Goal: Task Accomplishment & Management: Use online tool/utility

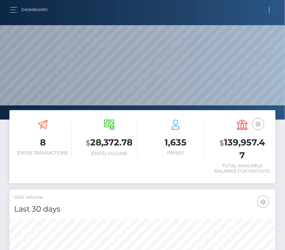
scroll to position [120, 285]
click at [15, 12] on button "button" at bounding box center [16, 10] width 12 height 8
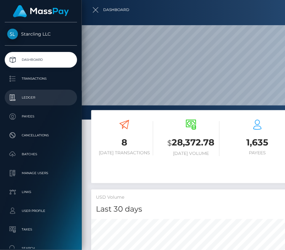
click at [36, 96] on p "Ledger" at bounding box center [40, 97] width 67 height 9
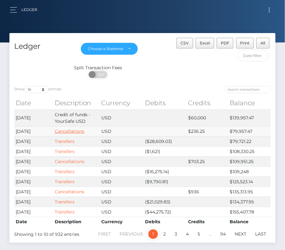
click at [64, 131] on link "Cancellations" at bounding box center [70, 131] width 30 height 6
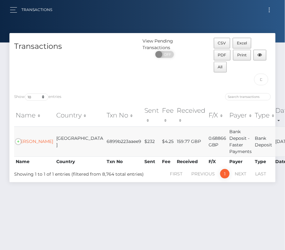
click at [30, 127] on td "[PERSON_NAME]" at bounding box center [34, 141] width 41 height 30
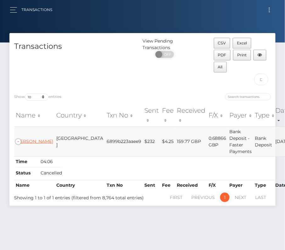
click at [28, 138] on link "Neema Parvini" at bounding box center [34, 141] width 37 height 6
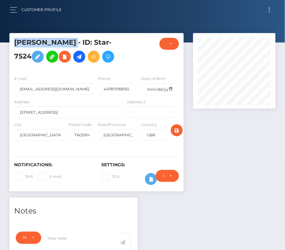
drag, startPoint x: 16, startPoint y: 41, endPoint x: 66, endPoint y: 45, distance: 50.8
click at [66, 45] on h5 "Neema Parvini - ID: Star-7524" at bounding box center [67, 52] width 107 height 28
copy h5 "Neema Parvini"
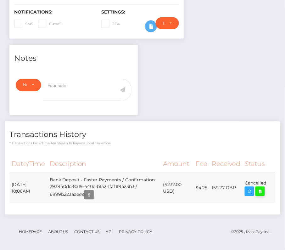
click at [259, 188] on icon at bounding box center [260, 192] width 8 height 8
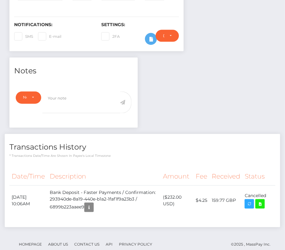
scroll to position [140, 0]
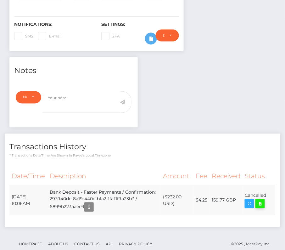
drag, startPoint x: 12, startPoint y: 193, endPoint x: 263, endPoint y: 201, distance: 251.8
click at [263, 201] on tr "August 11, 2025 10:06AM Bank Deposit - Faster Payments / Confirmation: 293940de…" at bounding box center [142, 200] width 266 height 31
copy table "Date/Time Description Amount Fee Received Status"
click at [93, 207] on icon "button" at bounding box center [89, 207] width 8 height 8
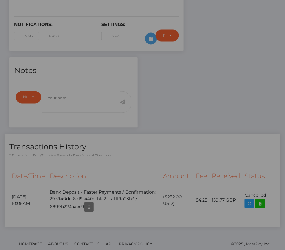
scroll to position [0, 0]
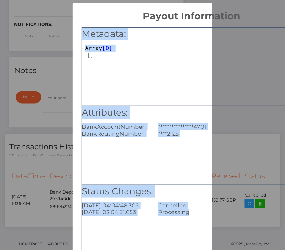
drag, startPoint x: 80, startPoint y: 28, endPoint x: 206, endPoint y: 234, distance: 241.6
click at [206, 234] on div "**********" at bounding box center [192, 143] width 238 height 243
copy div "**********"
click at [47, 132] on div "**********" at bounding box center [142, 125] width 285 height 250
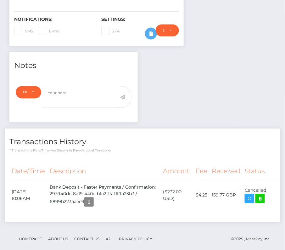
scroll to position [153, 0]
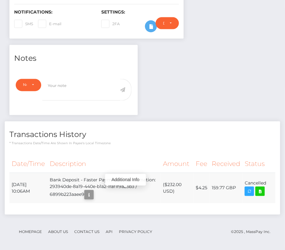
click at [93, 191] on icon "button" at bounding box center [89, 195] width 8 height 8
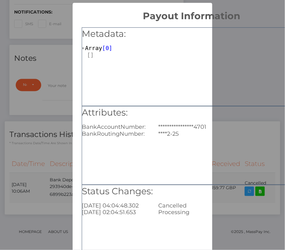
scroll to position [0, 0]
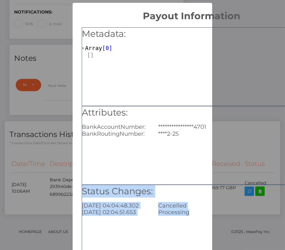
drag, startPoint x: 199, startPoint y: 217, endPoint x: 82, endPoint y: 191, distance: 119.6
click at [82, 191] on div "Status Changes: 2025-08-11 04:04:48.302 Cancelled 2025-08-11 02:04:51.653 Proce…" at bounding box center [192, 224] width 220 height 79
copy div "Status Changes: 2025-08-11 04:04:48.302 Cancelled 2025-08-11 02:04:51.653 Proce…"
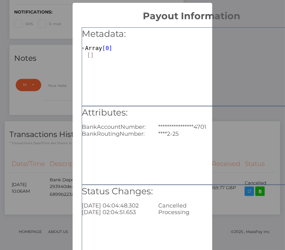
click at [198, 216] on div "Status Changes: 2025-08-11 04:04:48.302 Cancelled 2025-08-11 02:04:51.653 Proce…" at bounding box center [192, 224] width 220 height 79
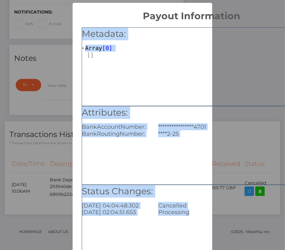
drag, startPoint x: 194, startPoint y: 215, endPoint x: 76, endPoint y: 32, distance: 216.8
click at [76, 33] on div "**********" at bounding box center [192, 143] width 238 height 243
copy div "**********"
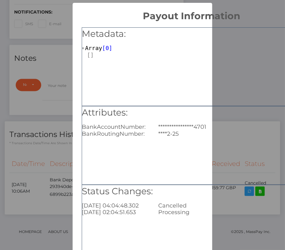
click at [55, 49] on div "**********" at bounding box center [142, 125] width 285 height 250
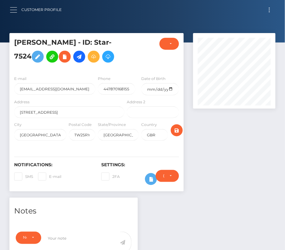
click at [15, 7] on button "button" at bounding box center [16, 10] width 12 height 8
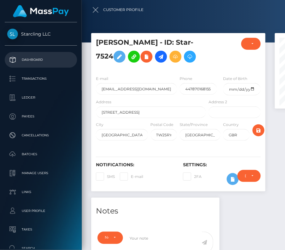
click at [25, 61] on p "Dashboard" at bounding box center [40, 59] width 67 height 9
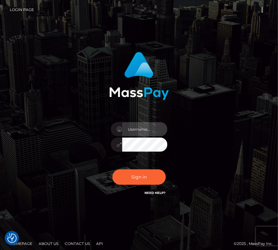
click at [137, 130] on input "text" at bounding box center [144, 129] width 45 height 14
type input "kateo"
click at [129, 131] on input "text" at bounding box center [144, 129] width 45 height 14
type input "kateo"
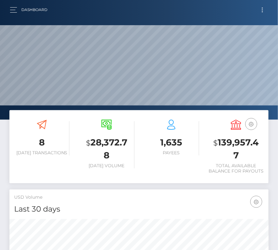
scroll to position [111, 125]
click at [13, 15] on div "Dashboard" at bounding box center [31, 9] width 43 height 13
click at [13, 10] on button "button" at bounding box center [16, 10] width 12 height 8
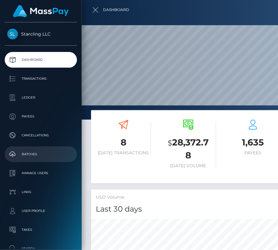
click at [31, 153] on p "Batches" at bounding box center [40, 153] width 67 height 9
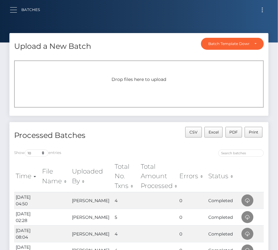
click at [16, 7] on button "button" at bounding box center [16, 10] width 12 height 8
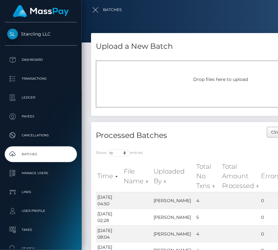
click at [98, 6] on div at bounding box center [221, 125] width 278 height 250
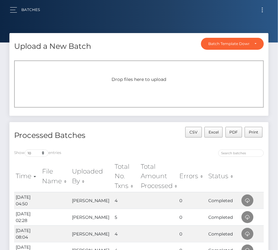
click at [262, 10] on button "Toggle navigation" at bounding box center [263, 10] width 12 height 8
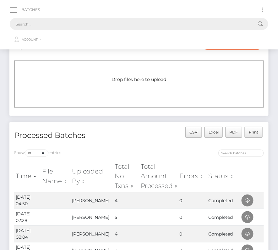
click at [157, 21] on input "text" at bounding box center [131, 24] width 243 height 12
paste input "2270513"
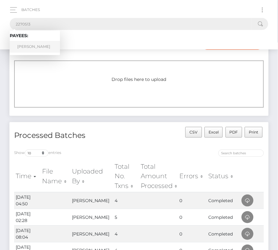
type input "2270513"
click at [33, 46] on link "Ramiro Gonzalez" at bounding box center [35, 47] width 50 height 12
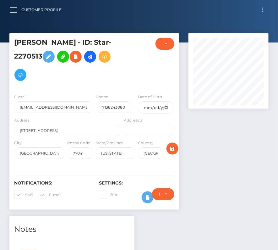
scroll to position [76, 80]
click at [168, 106] on input "date" at bounding box center [156, 107] width 36 height 12
type input "[DATE]"
click at [25, 193] on span at bounding box center [25, 194] width 0 height 5
click at [25, 193] on input "SMS" at bounding box center [27, 193] width 4 height 4
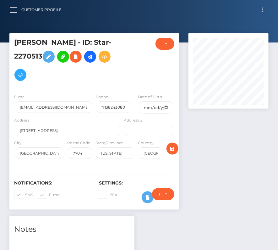
checkbox input "false"
click at [49, 193] on span at bounding box center [49, 194] width 0 height 5
click at [49, 193] on input "E-mail" at bounding box center [51, 193] width 4 height 4
checkbox input "false"
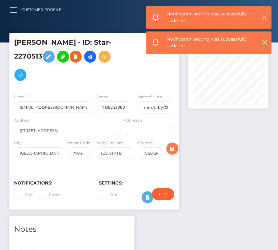
click at [174, 149] on icon "submit" at bounding box center [173, 149] width 8 height 8
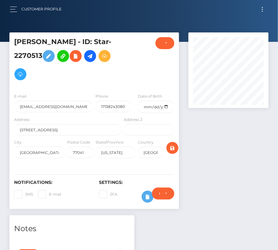
scroll to position [2, 0]
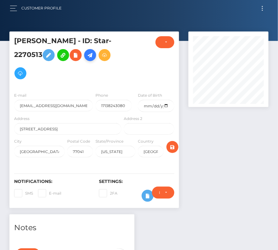
click at [93, 55] on icon at bounding box center [91, 55] width 8 height 8
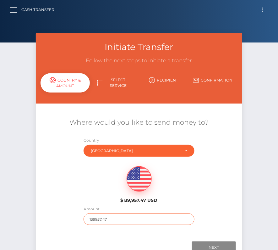
click at [105, 218] on input "139957.47" at bounding box center [139, 219] width 111 height 12
type input "609"
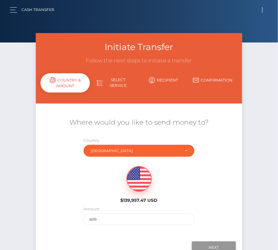
click at [213, 241] on input "Next" at bounding box center [214, 247] width 44 height 12
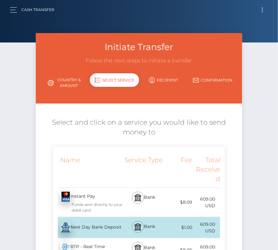
click at [113, 224] on div "Next Day Bank Deposit - USD" at bounding box center [88, 228] width 70 height 18
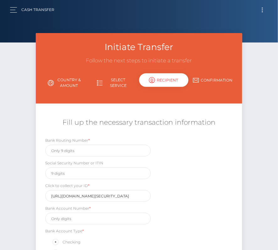
click at [264, 12] on button "Toggle navigation" at bounding box center [263, 10] width 12 height 8
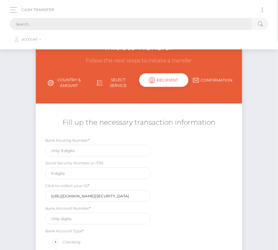
click at [130, 25] on input "text" at bounding box center [131, 24] width 243 height 12
paste input "2270513"
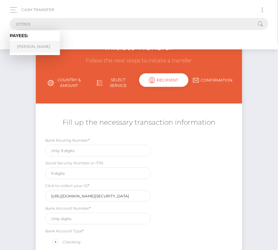
type input "2270513"
click at [31, 42] on link "Ramiro Gonzalez" at bounding box center [35, 47] width 50 height 12
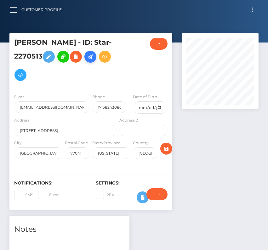
click at [91, 59] on icon at bounding box center [91, 57] width 8 height 8
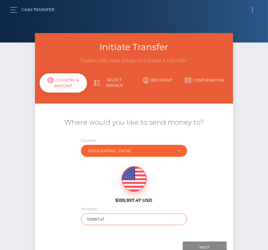
click at [104, 219] on input "139957.47" at bounding box center [134, 219] width 106 height 12
type input "609"
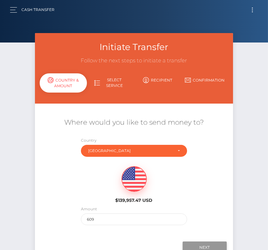
click at [213, 245] on input "Next" at bounding box center [204, 247] width 44 height 12
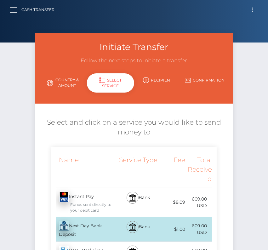
click at [90, 226] on div "Next Day Bank Deposit - USD" at bounding box center [84, 229] width 67 height 24
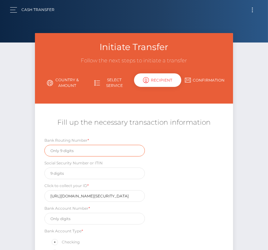
click at [54, 150] on input "text" at bounding box center [94, 151] width 101 height 12
paste input "2270513"
click at [70, 150] on input "2270513" at bounding box center [94, 151] width 101 height 12
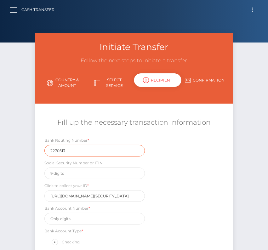
click at [70, 150] on input "2270513" at bounding box center [94, 151] width 101 height 12
paste input "111900659"
type input "111900659"
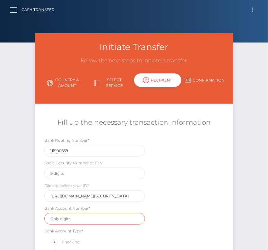
click at [61, 218] on input "text" at bounding box center [94, 219] width 101 height 12
paste input "2317707434"
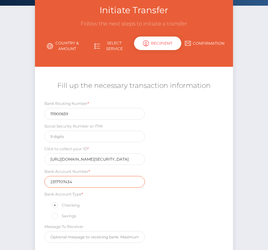
scroll to position [61, 0]
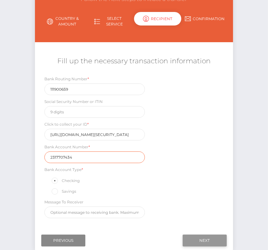
type input "2317707434"
click at [198, 236] on input "Next" at bounding box center [204, 240] width 44 height 12
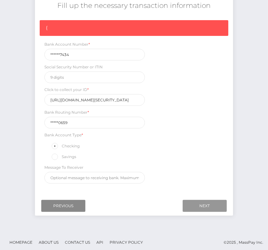
scroll to position [0, 0]
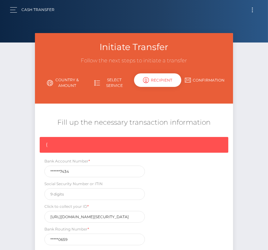
click at [251, 10] on button "Toggle navigation" at bounding box center [252, 10] width 12 height 8
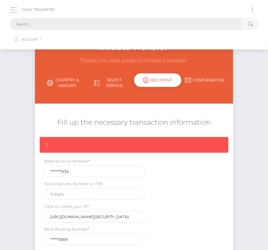
click at [95, 25] on input "text" at bounding box center [126, 24] width 232 height 12
paste input "2270513"
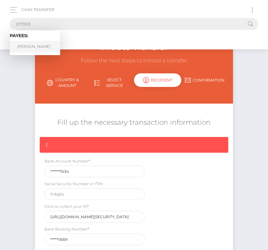
type input "2270513"
click at [41, 48] on link "Ramiro Gonzalez" at bounding box center [35, 47] width 50 height 12
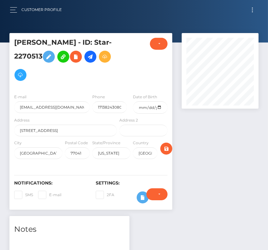
click at [254, 7] on button "Toggle navigation" at bounding box center [252, 10] width 12 height 8
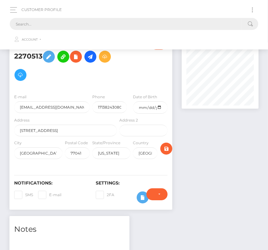
click at [149, 19] on input "text" at bounding box center [126, 24] width 232 height 12
paste input "146798"
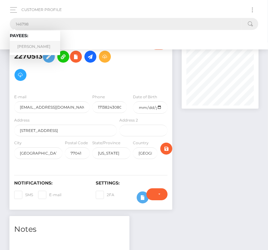
type input "146798"
click at [30, 49] on link "Jan Lamprecht" at bounding box center [35, 47] width 50 height 12
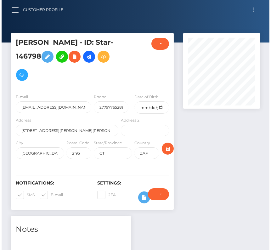
scroll to position [76, 76]
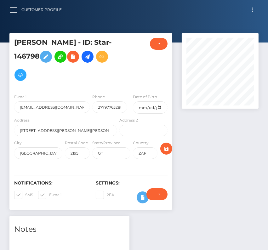
click at [25, 194] on span at bounding box center [25, 194] width 0 height 5
click at [25, 194] on input "SMS" at bounding box center [27, 193] width 4 height 4
checkbox input "false"
click at [49, 194] on span at bounding box center [49, 194] width 0 height 5
click at [49, 194] on input "E-mail" at bounding box center [51, 193] width 4 height 4
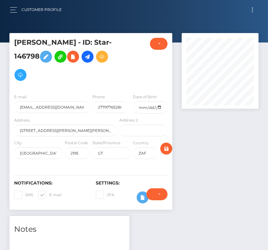
checkbox input "false"
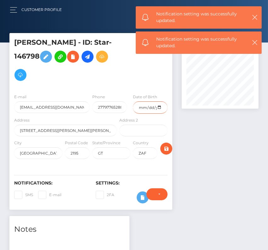
click at [157, 109] on input "date" at bounding box center [150, 107] width 35 height 12
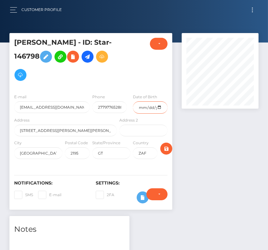
type input "[DATE]"
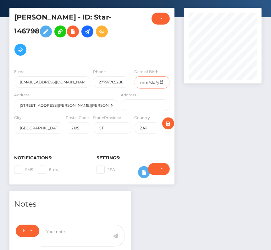
scroll to position [0, 0]
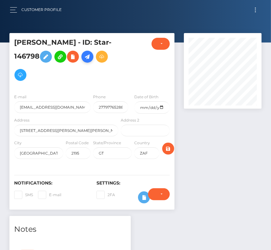
click at [88, 53] on icon at bounding box center [88, 57] width 8 height 8
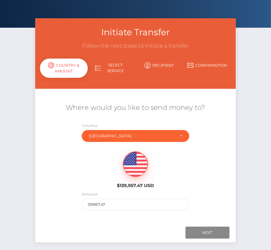
scroll to position [29, 0]
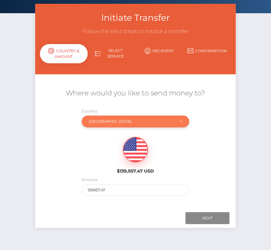
click at [134, 119] on div "South Africa" at bounding box center [132, 121] width 86 height 5
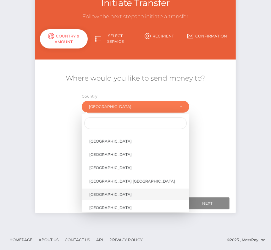
scroll to position [2991, 0]
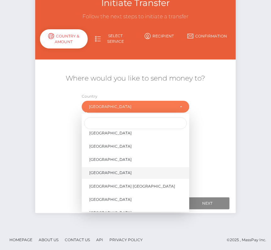
click at [107, 170] on span "United States" at bounding box center [110, 173] width 42 height 6
select select "USA"
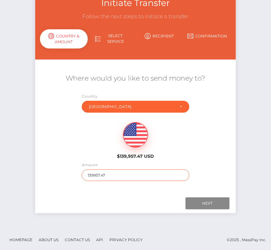
click at [96, 173] on input "139957.47" at bounding box center [136, 175] width 108 height 12
type input "181"
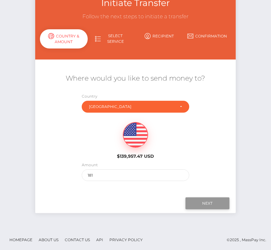
click at [211, 201] on input "Next" at bounding box center [208, 203] width 44 height 12
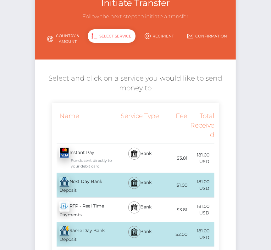
click at [81, 187] on div "Next Day Bank Deposit - USD" at bounding box center [86, 185] width 68 height 24
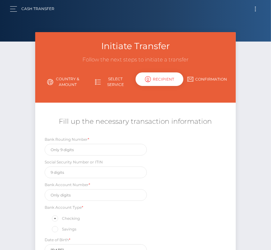
scroll to position [0, 0]
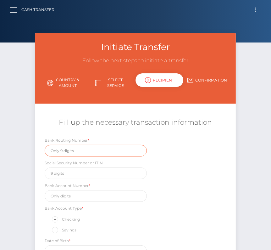
click at [59, 147] on input "text" at bounding box center [96, 151] width 102 height 12
paste input "111000025"
type input "111000025"
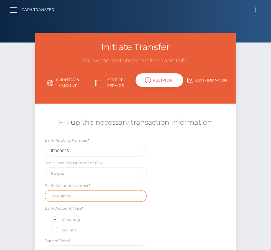
click at [74, 199] on input "text" at bounding box center [96, 196] width 102 height 12
paste input "005778495515"
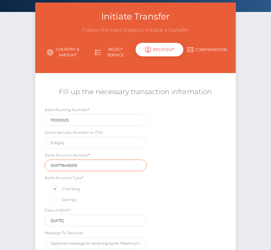
scroll to position [64, 0]
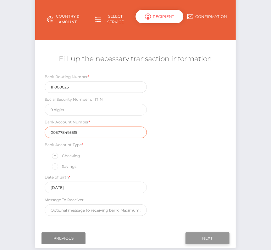
type input "005778495515"
click at [202, 233] on input "Next" at bounding box center [208, 238] width 44 height 12
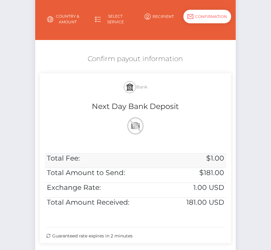
scroll to position [128, 0]
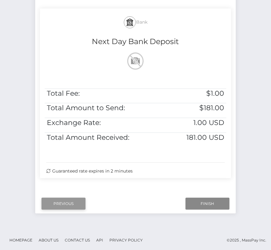
click at [54, 199] on input "Previous" at bounding box center [64, 204] width 44 height 12
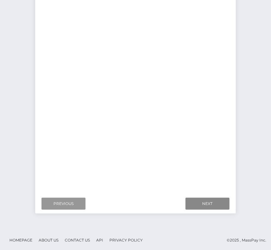
scroll to position [96, 0]
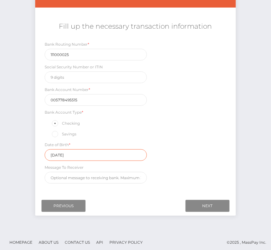
click at [76, 153] on input "2007-08-12" at bounding box center [96, 155] width 102 height 12
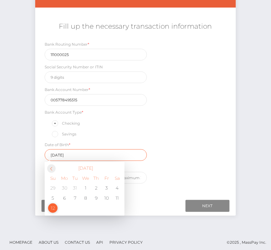
click at [54, 166] on span at bounding box center [51, 168] width 8 height 8
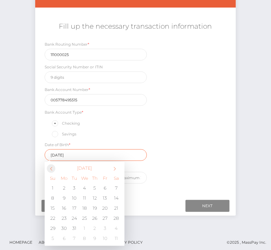
click at [54, 166] on span at bounding box center [51, 168] width 8 height 8
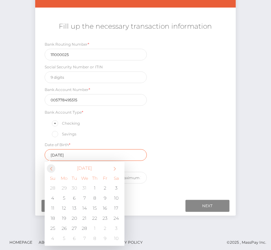
click at [54, 166] on span at bounding box center [51, 168] width 8 height 8
click at [91, 167] on th "January 2007" at bounding box center [84, 168] width 51 height 8
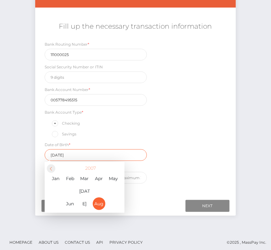
click at [53, 166] on span at bounding box center [51, 168] width 8 height 8
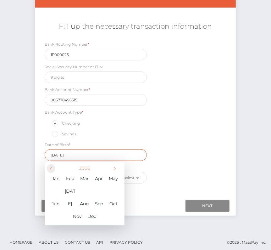
click at [53, 166] on span at bounding box center [51, 168] width 8 height 8
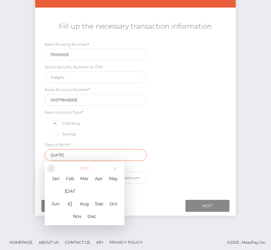
click at [53, 166] on span at bounding box center [51, 168] width 8 height 8
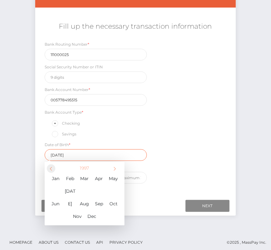
click at [53, 166] on span at bounding box center [51, 168] width 8 height 8
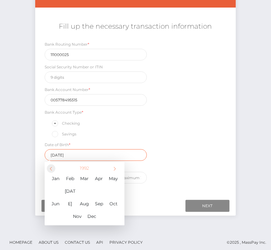
click at [53, 166] on span at bounding box center [51, 168] width 8 height 8
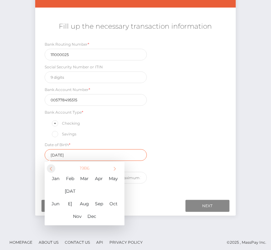
click at [53, 166] on span at bounding box center [51, 168] width 8 height 8
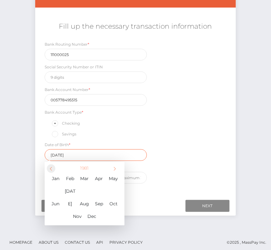
click at [53, 166] on span at bounding box center [51, 168] width 8 height 8
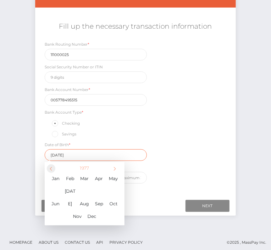
click at [53, 166] on span at bounding box center [51, 168] width 8 height 8
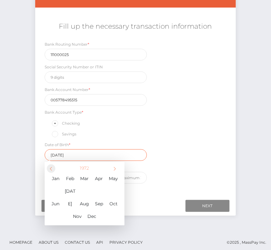
click at [53, 166] on span at bounding box center [51, 168] width 8 height 8
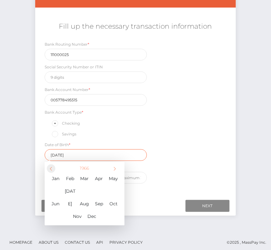
click at [53, 166] on span at bounding box center [51, 168] width 8 height 8
click at [109, 177] on span "May" at bounding box center [113, 178] width 13 height 13
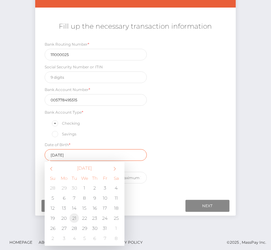
click at [77, 215] on td "21" at bounding box center [74, 218] width 10 height 10
type input "[DATE]"
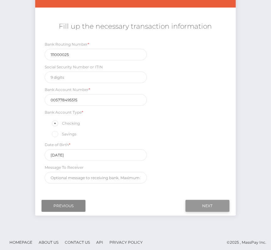
click at [195, 200] on input "Next" at bounding box center [208, 206] width 44 height 12
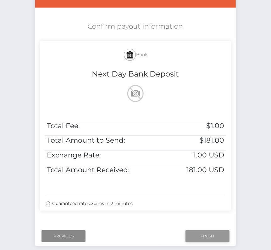
click at [206, 232] on input "Finish" at bounding box center [208, 236] width 44 height 12
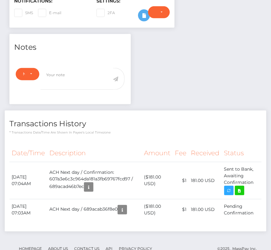
scroll to position [196, 0]
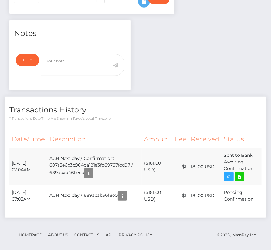
drag, startPoint x: 10, startPoint y: 160, endPoint x: 255, endPoint y: 166, distance: 245.8
click at [255, 166] on tr "[DATE] 07:04AM ACH Next day / Confirmation: 607a3e6c3c964da181a3fb69767fcd97 / …" at bounding box center [135, 166] width 252 height 37
copy tr "[DATE] 07:04AM ACH Next day / Confirmation: 607a3e6c3c964da181a3fb69767fcd97 / …"
click at [242, 173] on icon at bounding box center [240, 177] width 8 height 8
click at [0, 0] on div "[PERSON_NAME] - ID: Star-146798" at bounding box center [135, 46] width 271 height 418
